Goal: Task Accomplishment & Management: Manage account settings

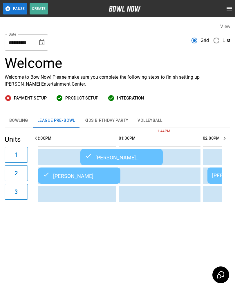
scroll to position [0, 242]
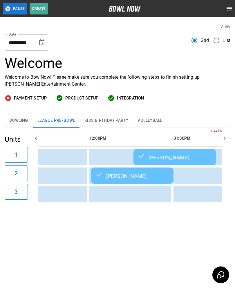
click at [5, 167] on button "2" at bounding box center [16, 174] width 23 height 16
click at [12, 162] on button "1" at bounding box center [16, 155] width 23 height 16
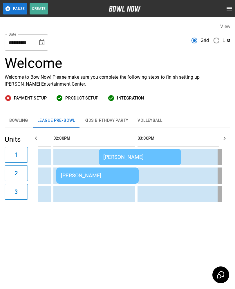
scroll to position [0, 409]
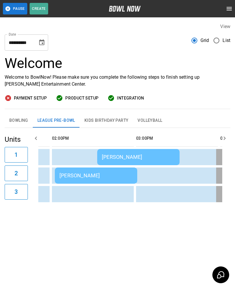
click at [74, 176] on div "[PERSON_NAME]" at bounding box center [95, 176] width 73 height 6
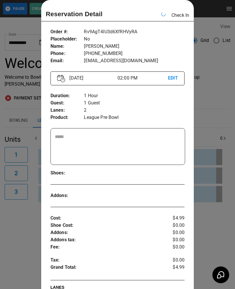
scroll to position [0, 420]
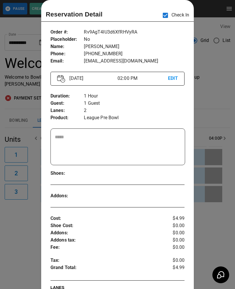
click at [23, 230] on div at bounding box center [117, 144] width 235 height 289
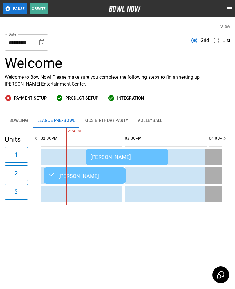
click at [114, 153] on td "[PERSON_NAME]" at bounding box center [127, 157] width 82 height 16
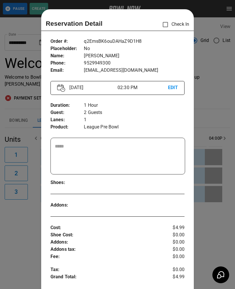
scroll to position [0, 0]
click at [21, 188] on div at bounding box center [117, 144] width 235 height 289
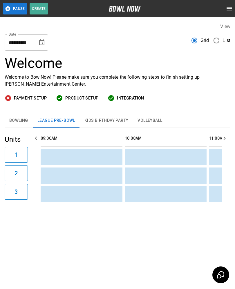
click at [21, 124] on button "Bowling" at bounding box center [19, 121] width 28 height 14
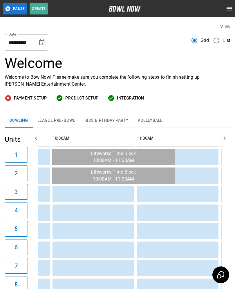
scroll to position [0, 77]
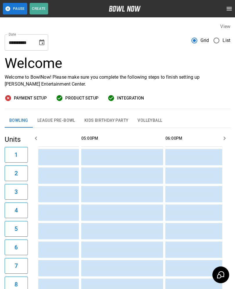
click at [51, 123] on button "League Pre-Bowl" at bounding box center [56, 121] width 47 height 14
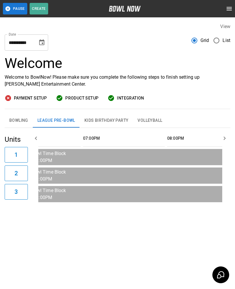
click at [20, 121] on button "Bowling" at bounding box center [19, 121] width 28 height 14
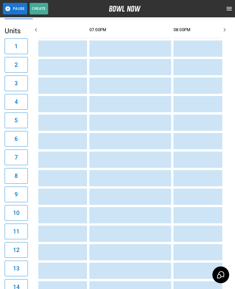
scroll to position [0, 793]
